Goal: Transaction & Acquisition: Purchase product/service

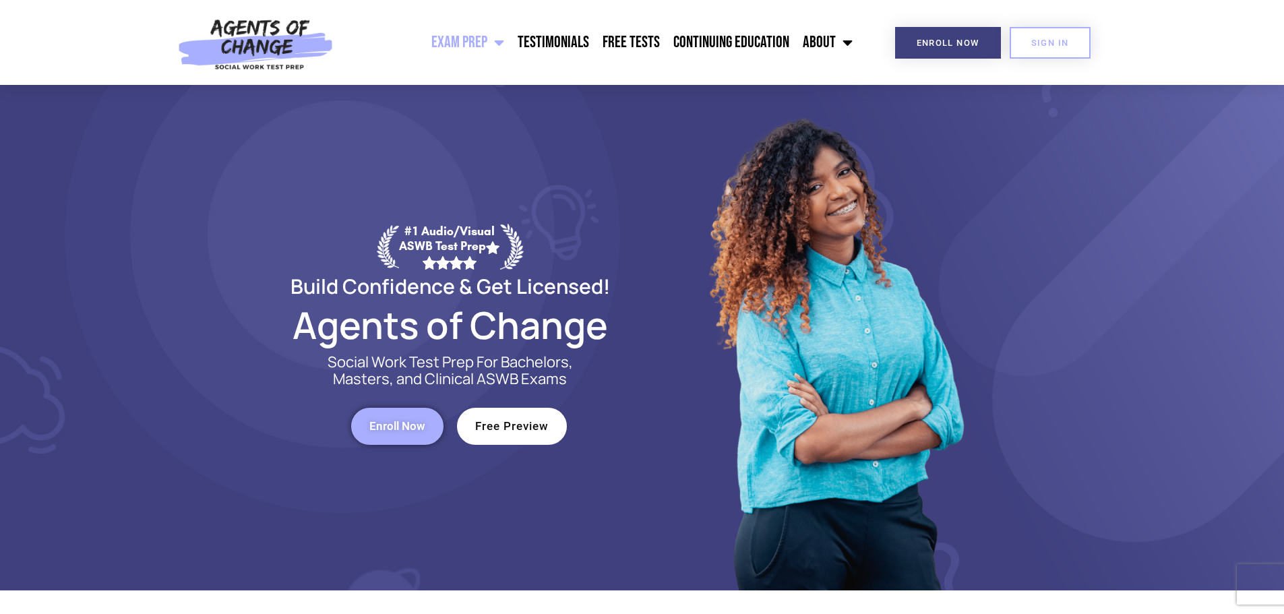
click at [413, 427] on span "Enroll Now" at bounding box center [397, 426] width 56 height 11
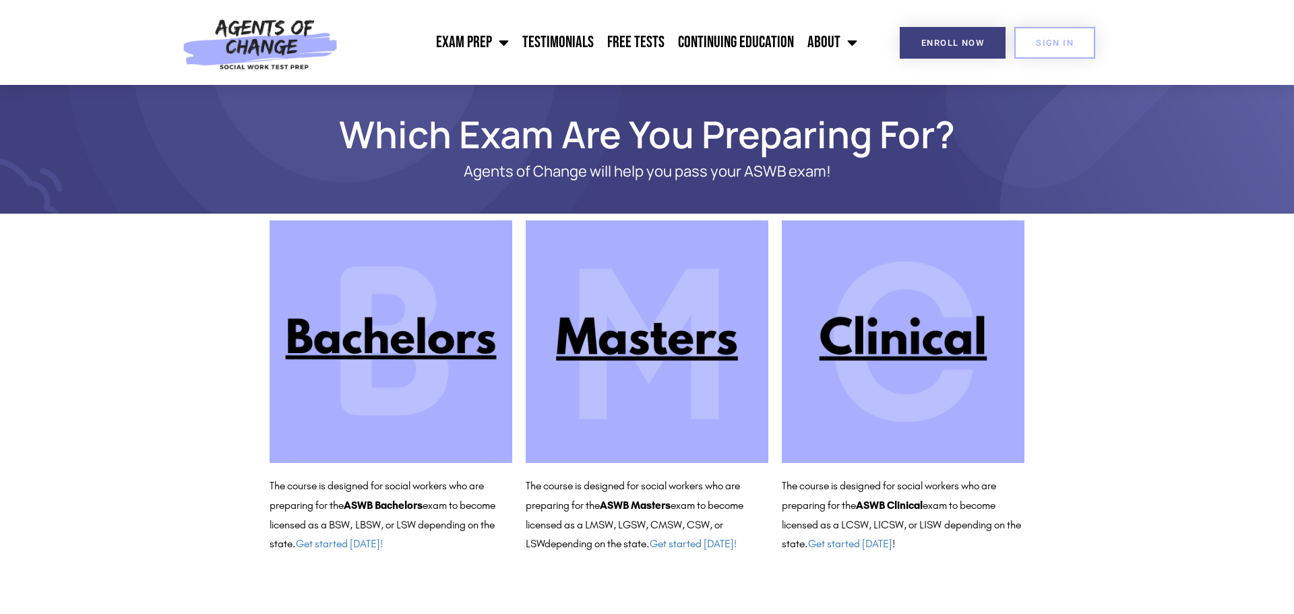
click at [968, 367] on img at bounding box center [903, 341] width 243 height 243
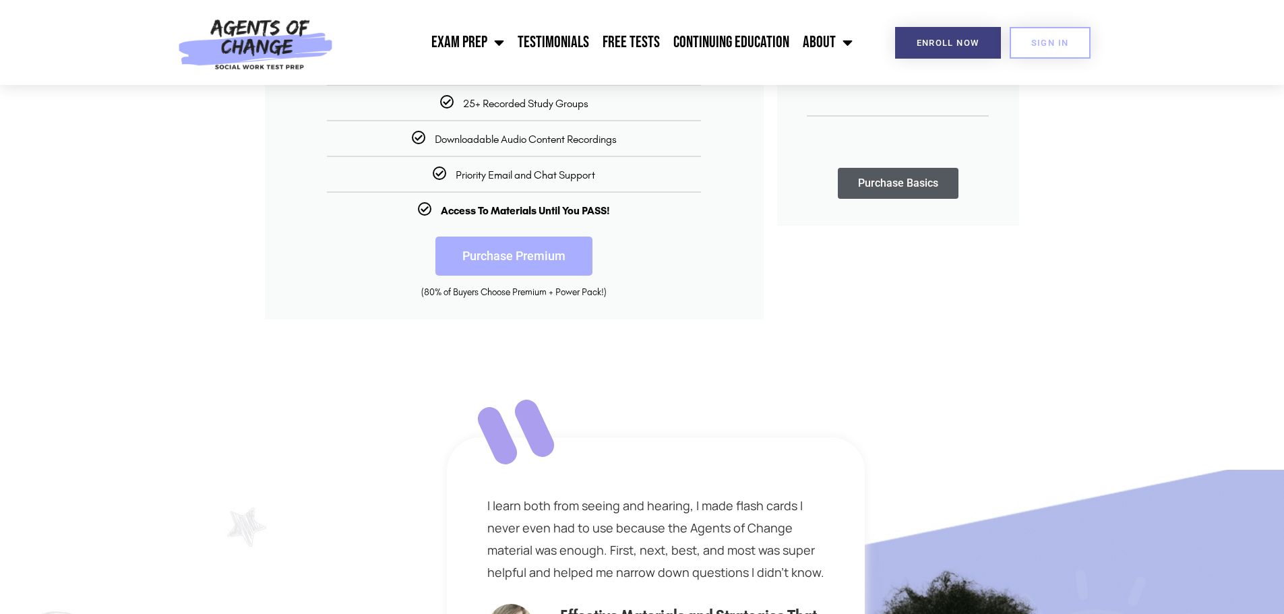
scroll to position [472, 0]
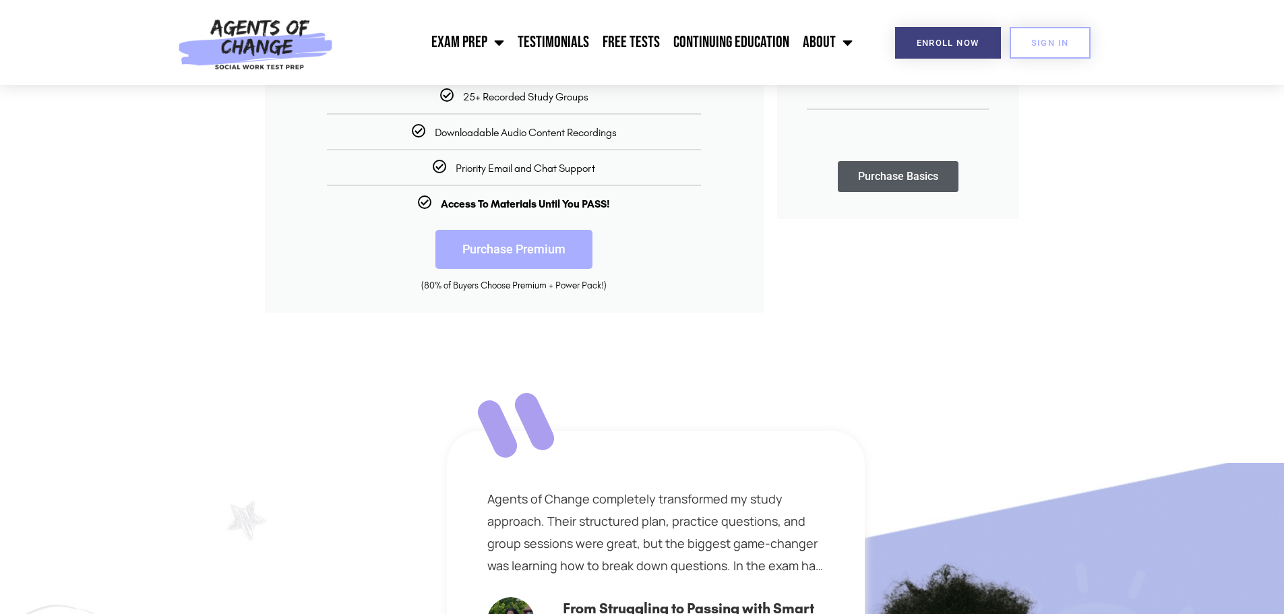
click at [526, 255] on link "Purchase Premium" at bounding box center [513, 249] width 157 height 39
